Goal: Navigation & Orientation: Go to known website

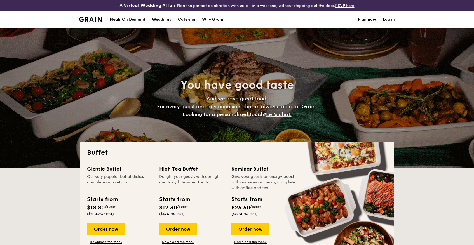
select select
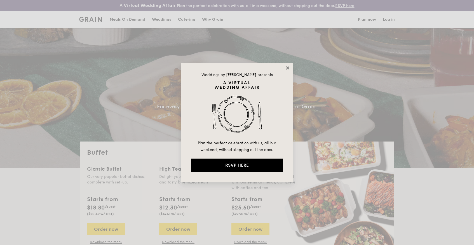
click at [287, 68] on icon at bounding box center [287, 67] width 5 height 5
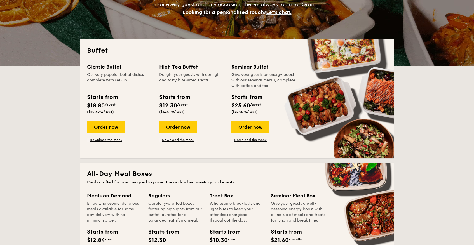
scroll to position [103, 0]
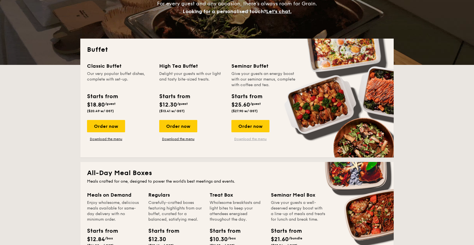
click at [248, 138] on link "Download the menu" at bounding box center [250, 139] width 38 height 4
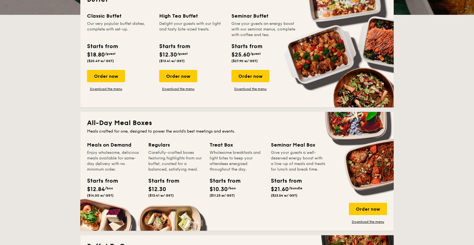
scroll to position [154, 0]
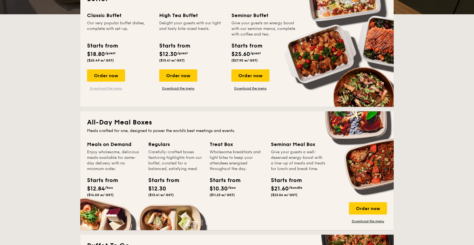
click at [110, 89] on link "Download the menu" at bounding box center [106, 88] width 38 height 4
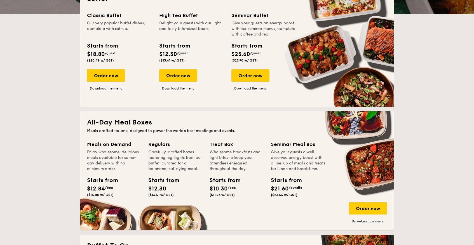
scroll to position [0, 0]
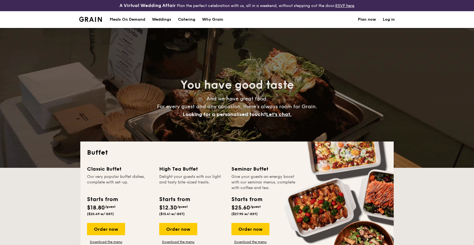
click at [359, 18] on link "Plan now" at bounding box center [367, 19] width 18 height 17
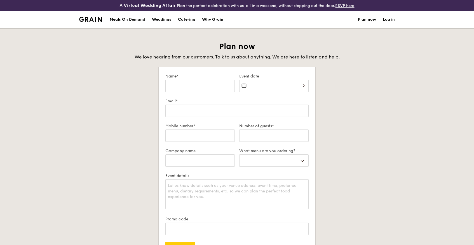
select select
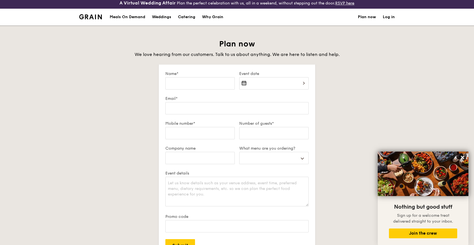
scroll to position [3, 0]
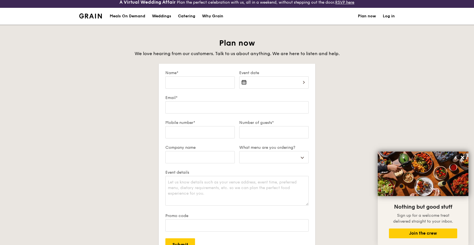
click at [390, 15] on link "Log in" at bounding box center [389, 16] width 12 height 17
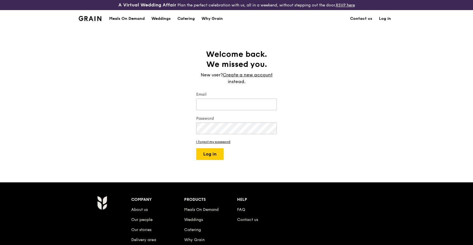
click at [92, 18] on img at bounding box center [90, 18] width 23 height 5
